Goal: Contribute content: Add original content to the website for others to see

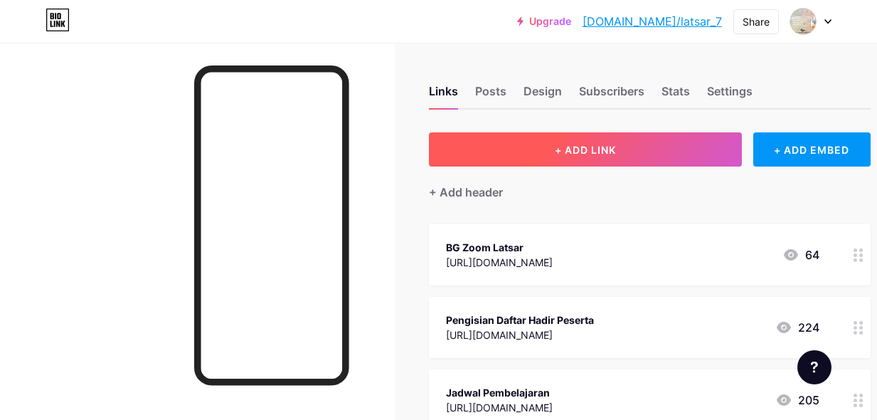
click at [513, 153] on button "+ ADD LINK" at bounding box center [585, 149] width 313 height 34
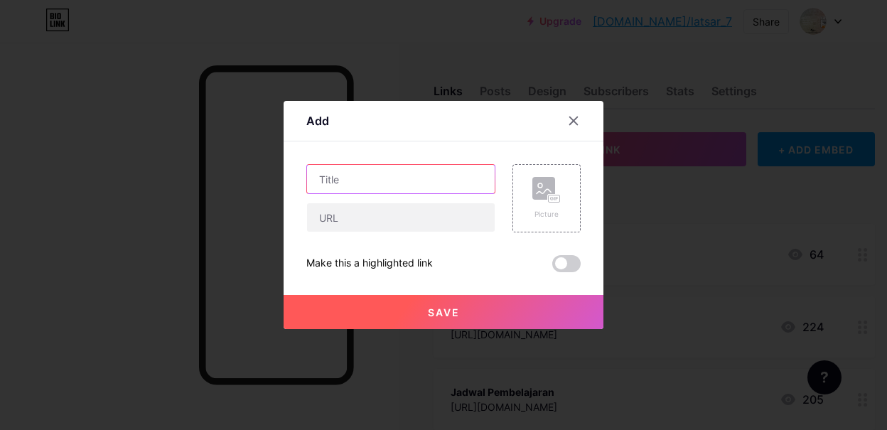
click at [340, 180] on input "text" at bounding box center [401, 179] width 188 height 28
type input "Kelompok Coaching"
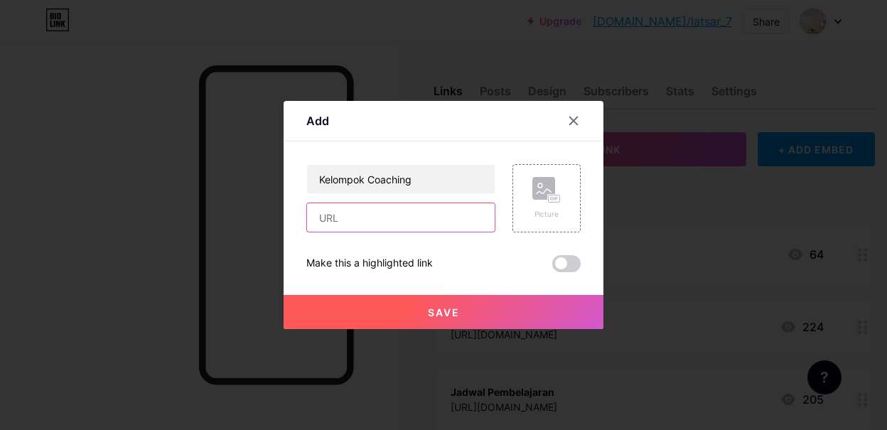
click at [328, 221] on input "text" at bounding box center [401, 217] width 188 height 28
paste input "[URL][DOMAIN_NAME]"
type input "[URL][DOMAIN_NAME]"
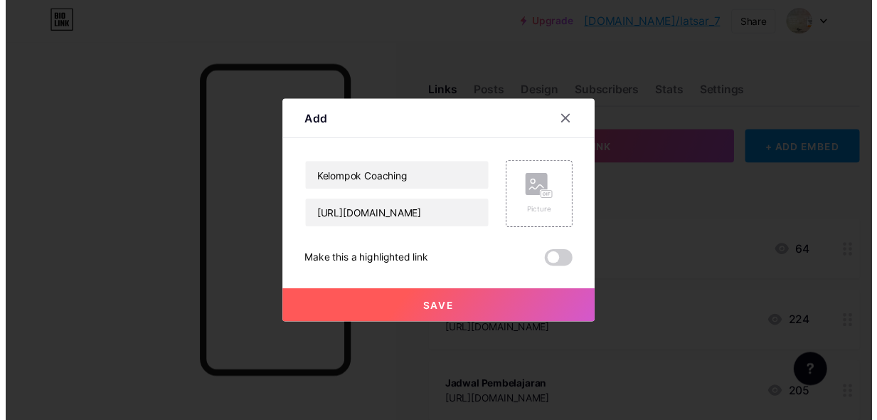
scroll to position [0, 0]
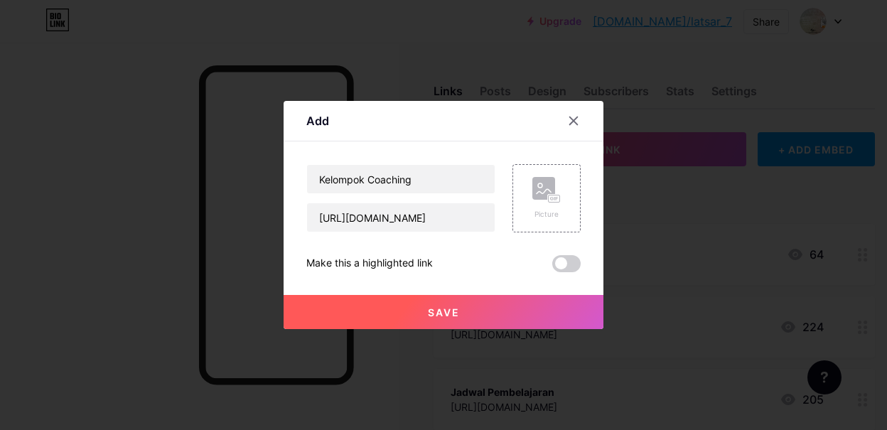
click at [406, 307] on button "Save" at bounding box center [444, 312] width 320 height 34
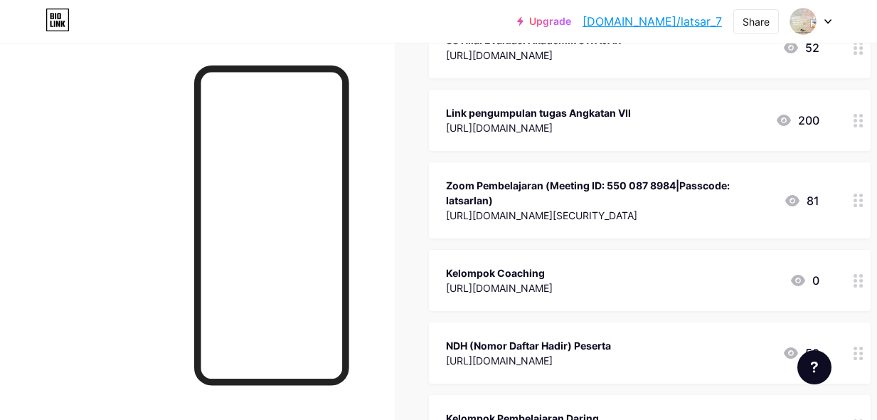
scroll to position [412, 0]
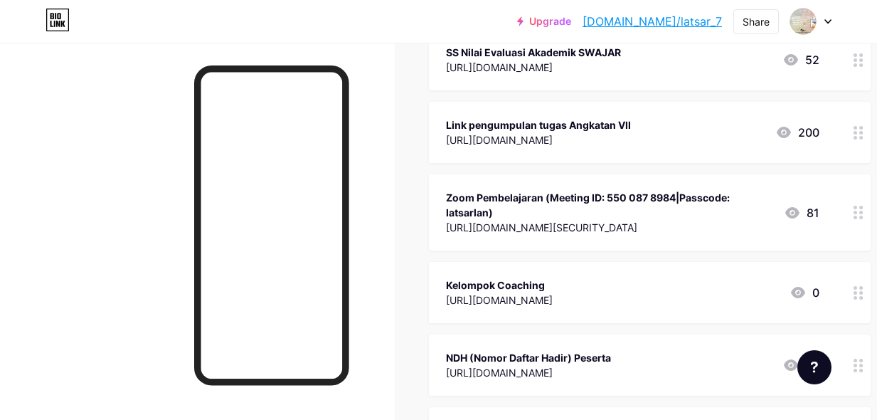
click at [478, 289] on div "Kelompok Coaching" at bounding box center [499, 284] width 107 height 15
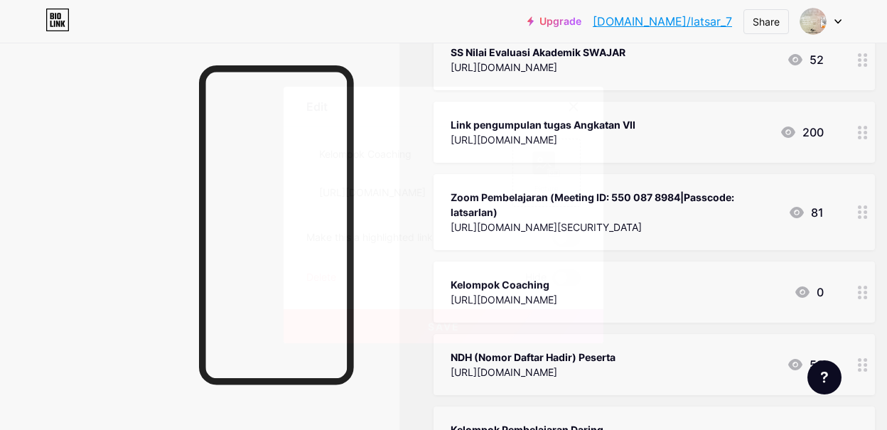
click at [577, 107] on icon at bounding box center [573, 106] width 11 height 11
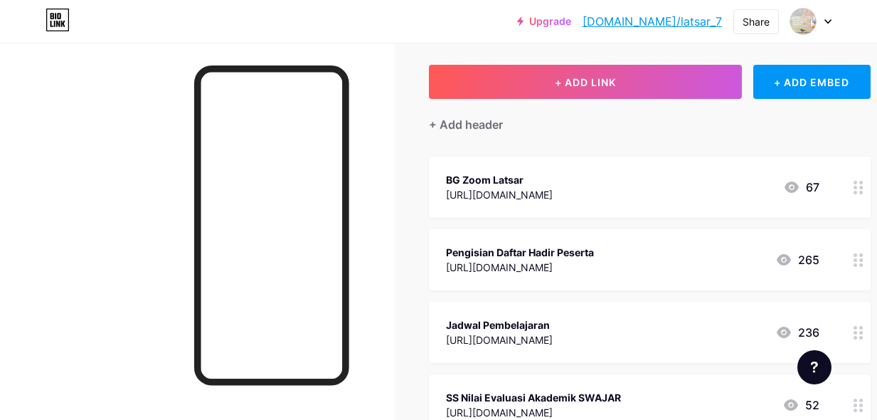
scroll to position [0, 0]
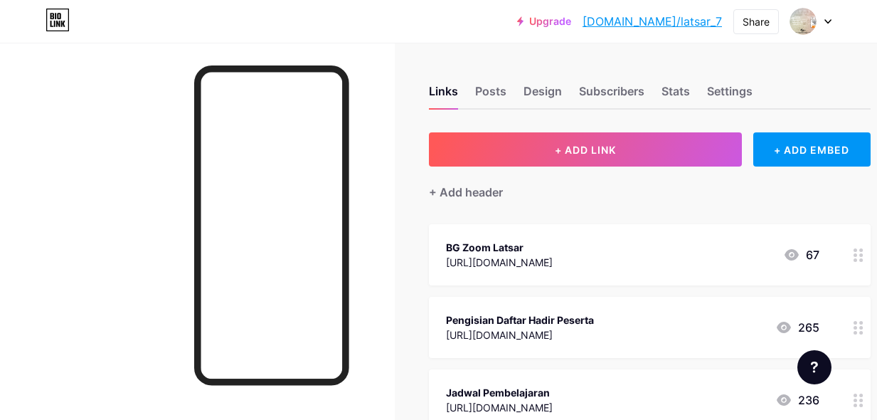
click at [651, 21] on link "[DOMAIN_NAME]/latsar_7" at bounding box center [651, 21] width 139 height 17
